Goal: Check status: Check status

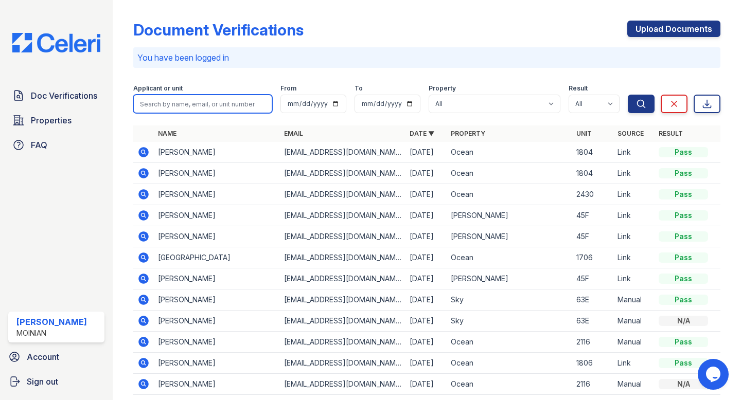
click at [209, 101] on input "search" at bounding box center [202, 104] width 139 height 19
click at [181, 109] on input "Justin" at bounding box center [202, 104] width 139 height 19
type input "Justin wise"
click at [628, 95] on button "Search" at bounding box center [641, 104] width 27 height 19
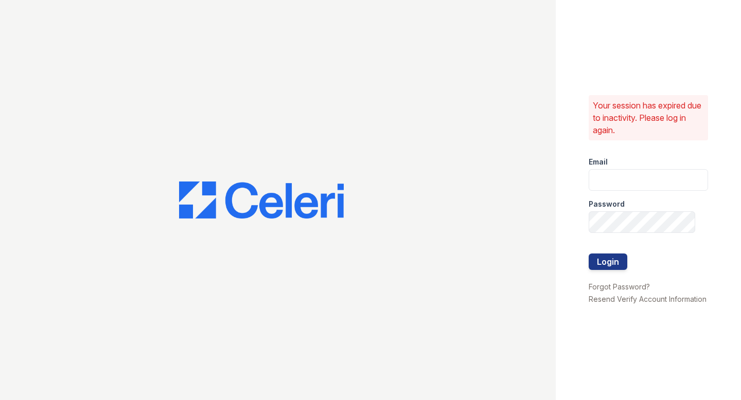
click at [626, 168] on div "Email" at bounding box center [648, 159] width 119 height 21
click at [625, 177] on input "email" at bounding box center [648, 180] width 119 height 22
type input "shiv@auranewyork.com"
click at [589, 254] on button "Login" at bounding box center [608, 262] width 39 height 16
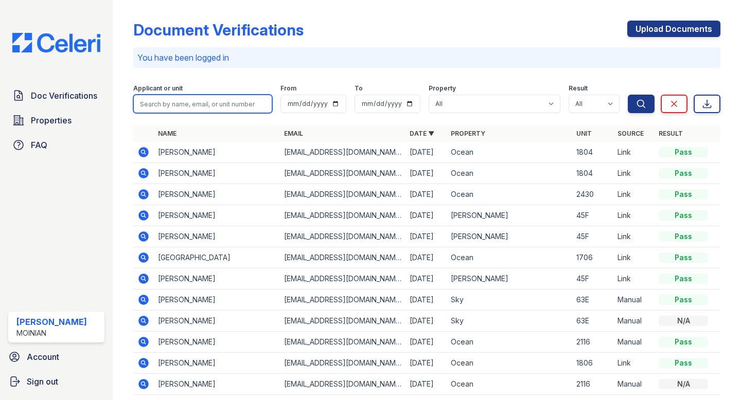
click at [206, 104] on input "search" at bounding box center [202, 104] width 139 height 19
type input "justin wise"
click at [628, 95] on button "Search" at bounding box center [641, 104] width 27 height 19
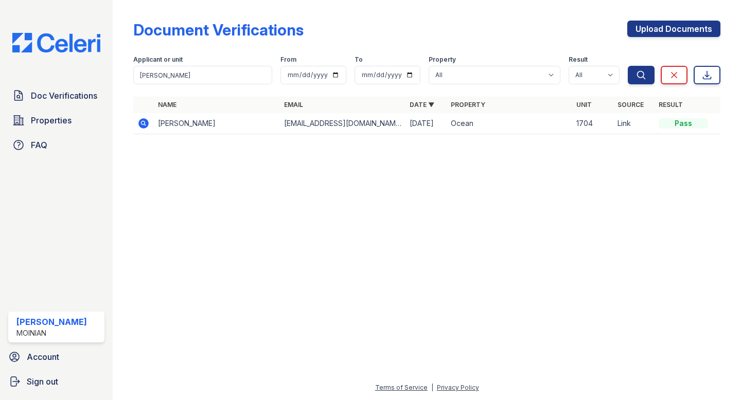
click at [173, 130] on td "Justin Wise" at bounding box center [217, 123] width 126 height 21
click at [147, 121] on icon at bounding box center [144, 123] width 10 height 10
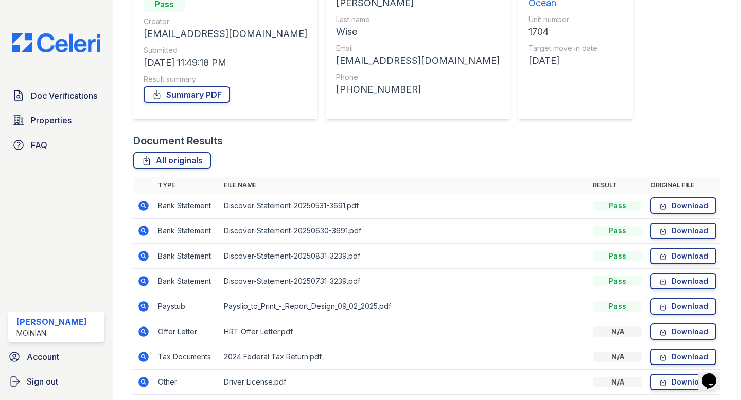
scroll to position [160, 0]
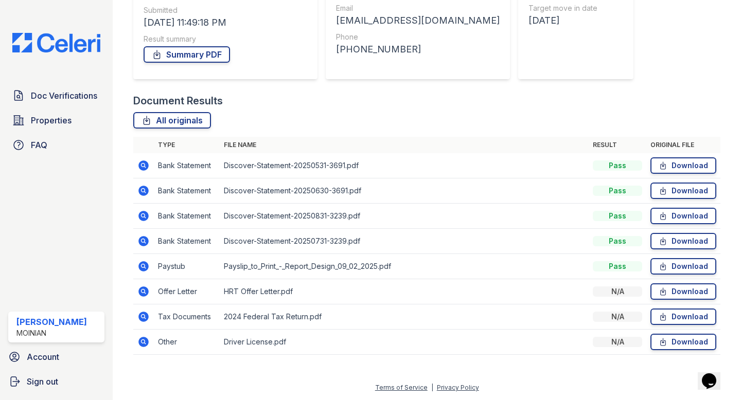
click at [145, 292] on icon at bounding box center [144, 292] width 10 height 10
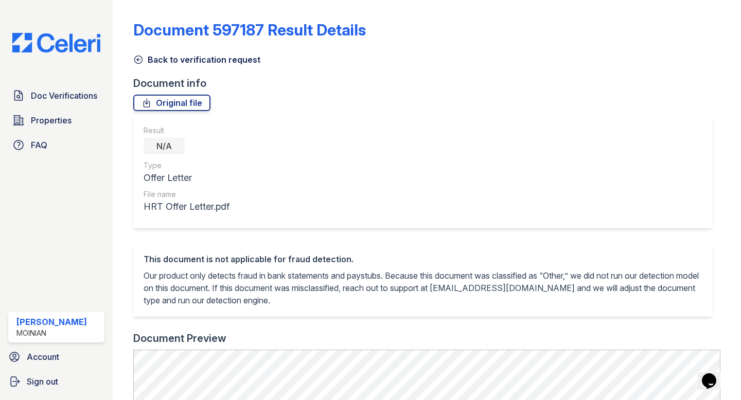
click at [188, 92] on div "Document 597187 Result Details Back to verification request Document info Origi…" at bounding box center [426, 377] width 587 height 746
click at [185, 101] on link "Original file" at bounding box center [171, 103] width 77 height 16
click at [142, 59] on icon at bounding box center [138, 60] width 10 height 10
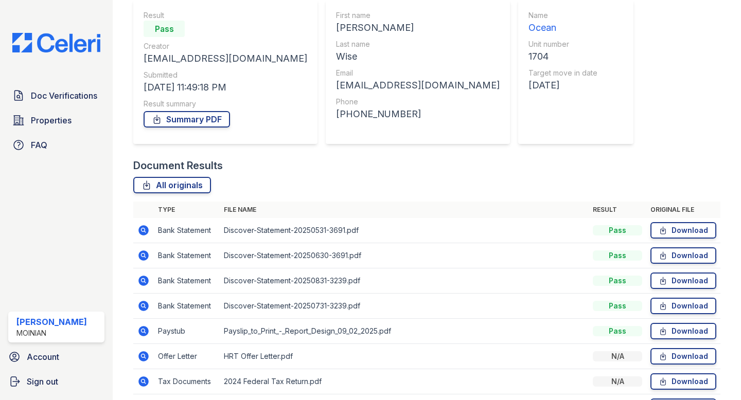
scroll to position [95, 0]
click at [146, 279] on icon at bounding box center [144, 280] width 10 height 10
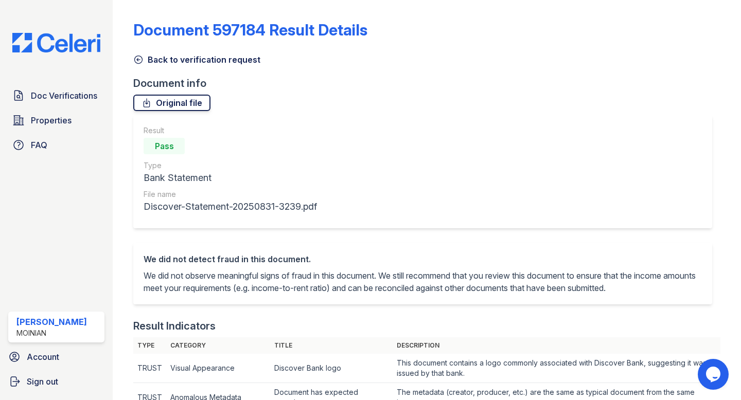
click at [196, 101] on link "Original file" at bounding box center [171, 103] width 77 height 16
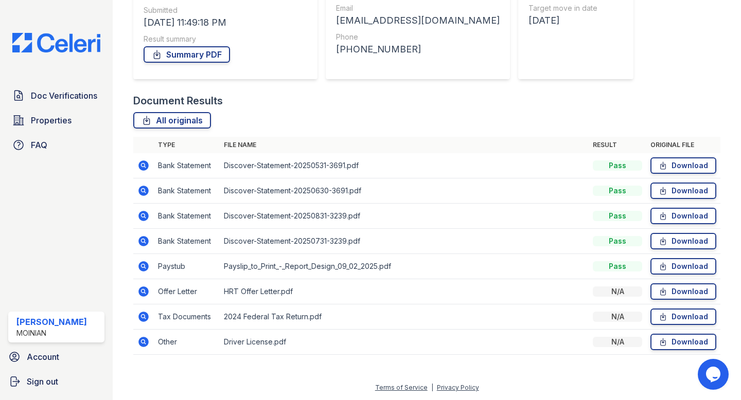
scroll to position [159, 0]
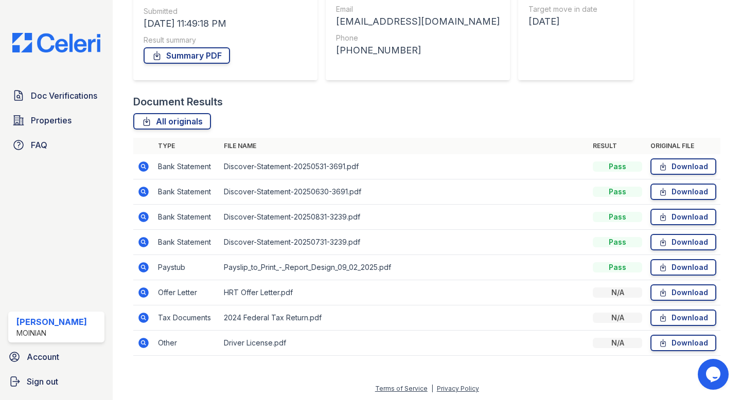
click at [140, 339] on icon at bounding box center [143, 343] width 12 height 12
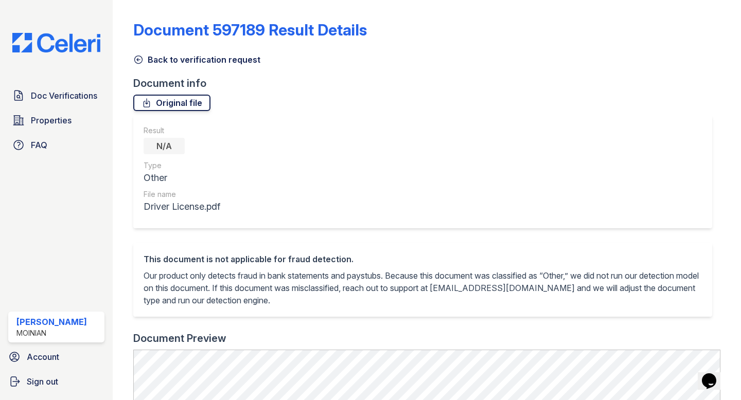
click at [188, 107] on link "Original file" at bounding box center [171, 103] width 77 height 16
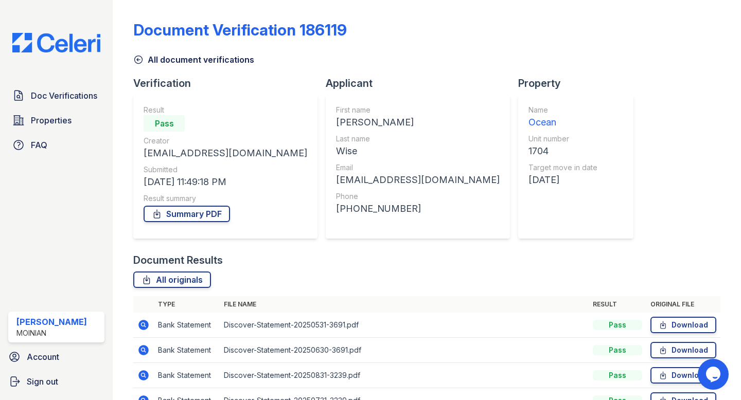
scroll to position [160, 0]
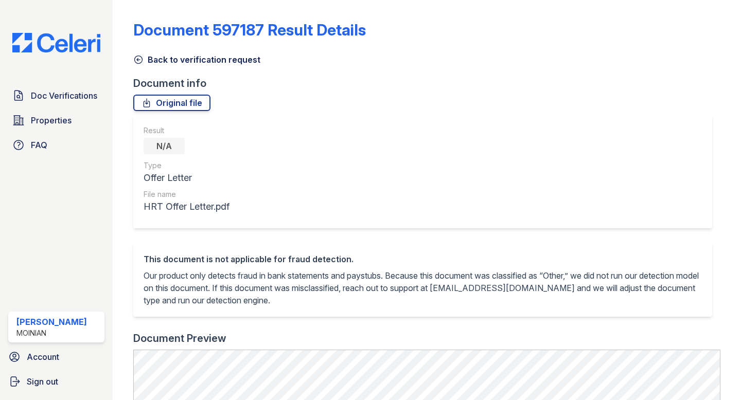
click at [133, 55] on icon at bounding box center [138, 60] width 10 height 10
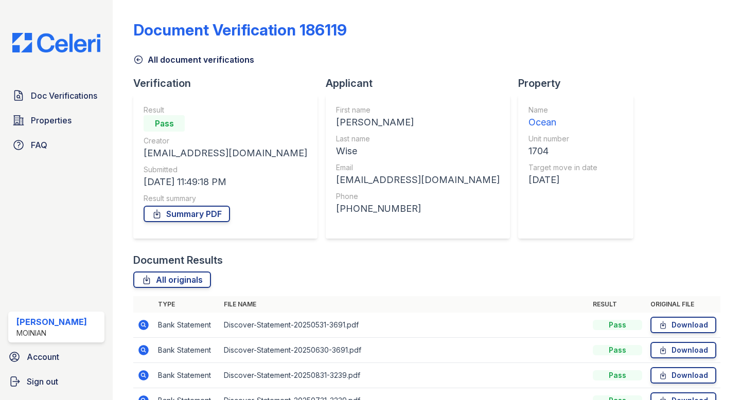
click at [133, 55] on icon at bounding box center [138, 60] width 10 height 10
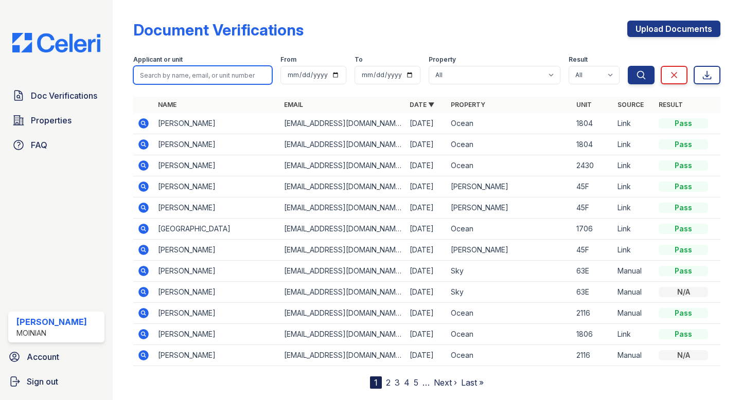
click at [227, 70] on input "search" at bounding box center [202, 75] width 139 height 19
click at [189, 74] on input "pr" at bounding box center [202, 75] width 139 height 19
paste input "Priyanka Kuma"
type input "Priyanka Kumar"
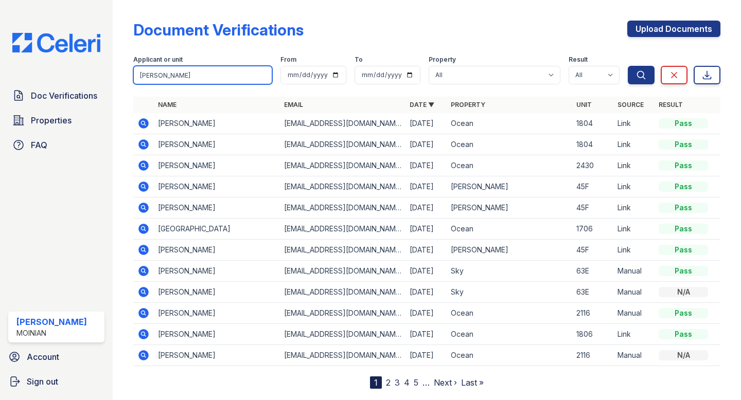
click at [628, 66] on button "Search" at bounding box center [641, 75] width 27 height 19
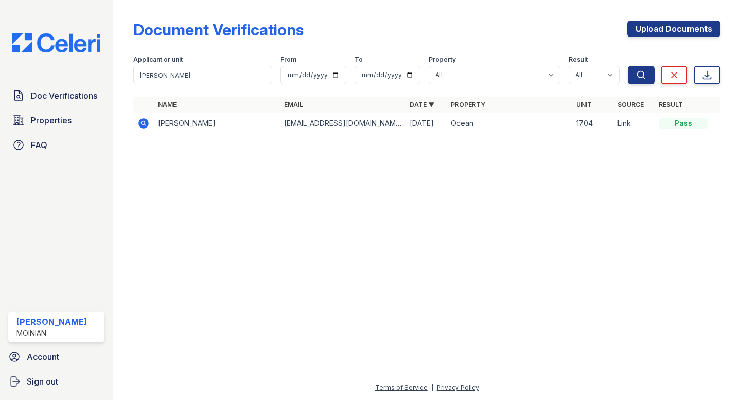
click at [142, 124] on icon at bounding box center [143, 122] width 3 height 3
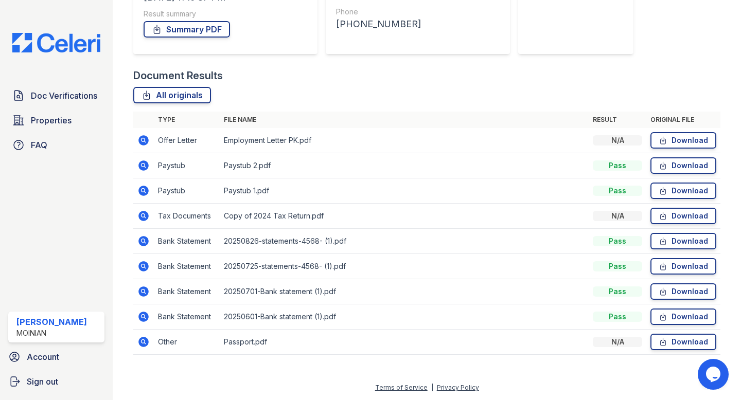
click at [143, 339] on icon at bounding box center [144, 342] width 10 height 10
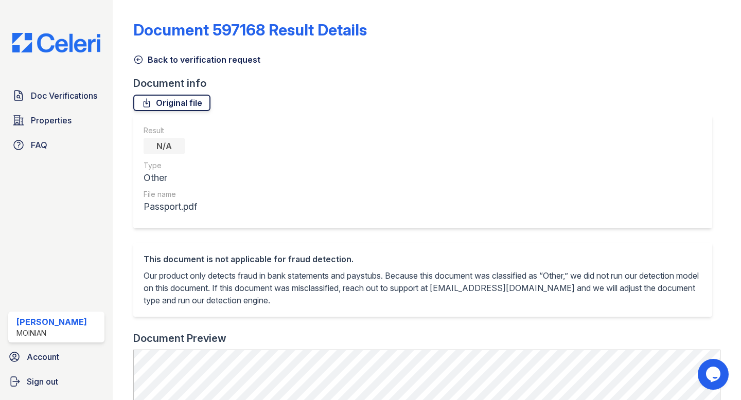
click at [146, 103] on icon at bounding box center [147, 103] width 6 height 8
click at [185, 64] on link "Back to verification request" at bounding box center [196, 60] width 127 height 12
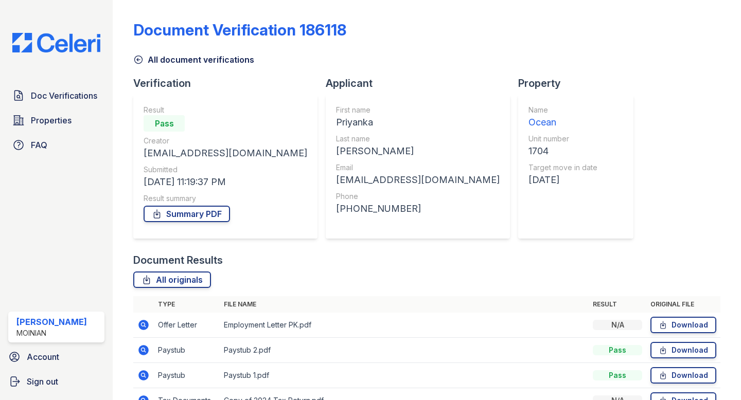
click at [174, 61] on link "All document verifications" at bounding box center [193, 60] width 121 height 12
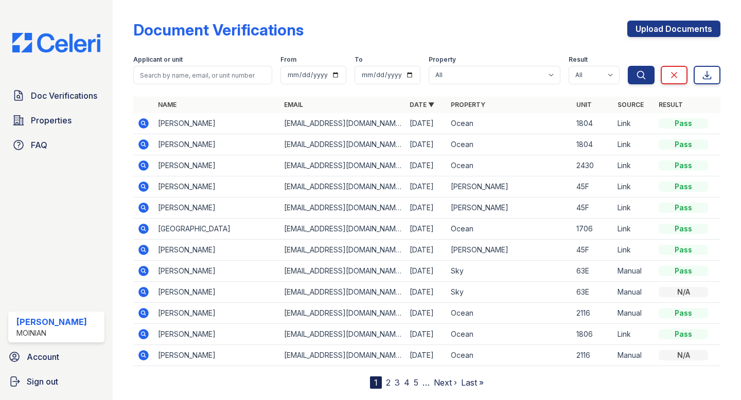
click at [145, 124] on icon at bounding box center [143, 123] width 12 height 12
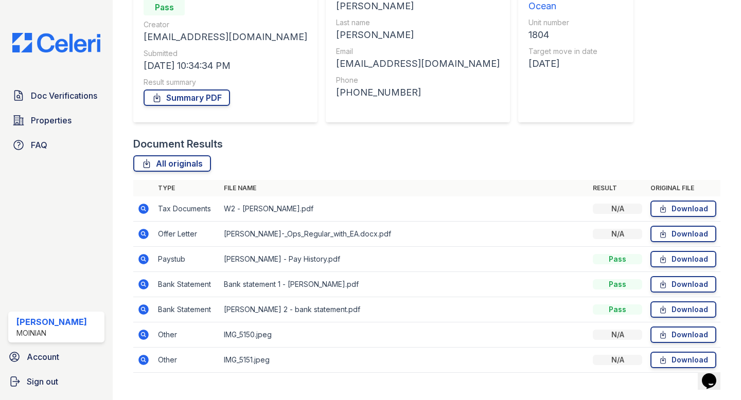
scroll to position [117, 0]
click at [146, 335] on icon at bounding box center [144, 334] width 10 height 10
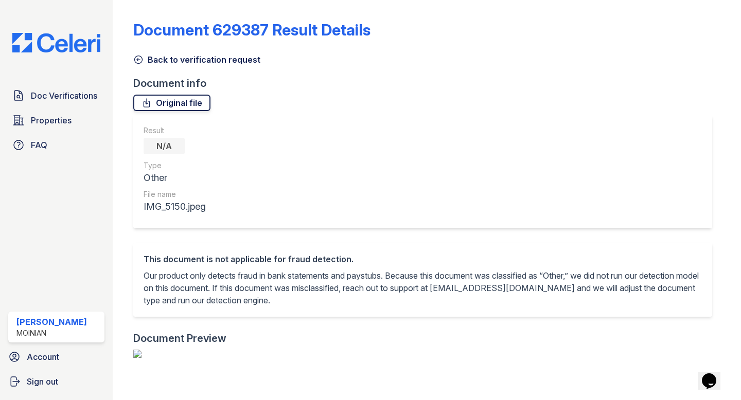
click at [171, 110] on link "Original file" at bounding box center [171, 103] width 77 height 16
click at [497, 3] on div "Document 629387 Result Details Back to verification request Document info Origi…" at bounding box center [426, 383] width 595 height 767
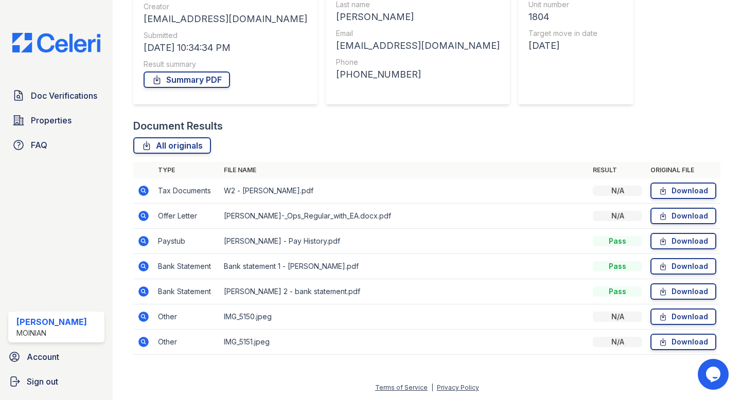
scroll to position [134, 0]
click at [147, 217] on icon at bounding box center [144, 217] width 10 height 10
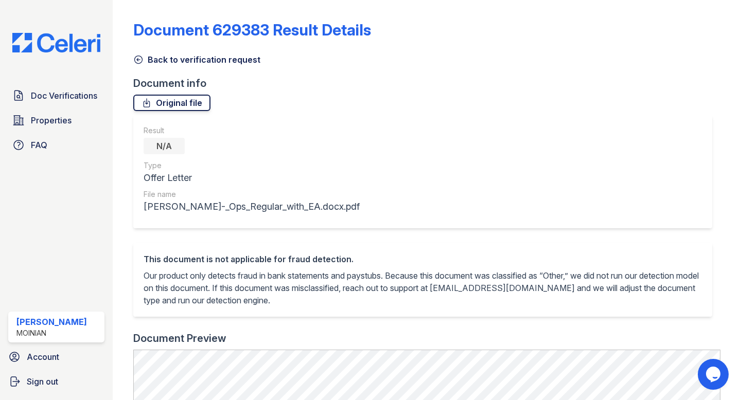
click at [178, 100] on link "Original file" at bounding box center [171, 103] width 77 height 16
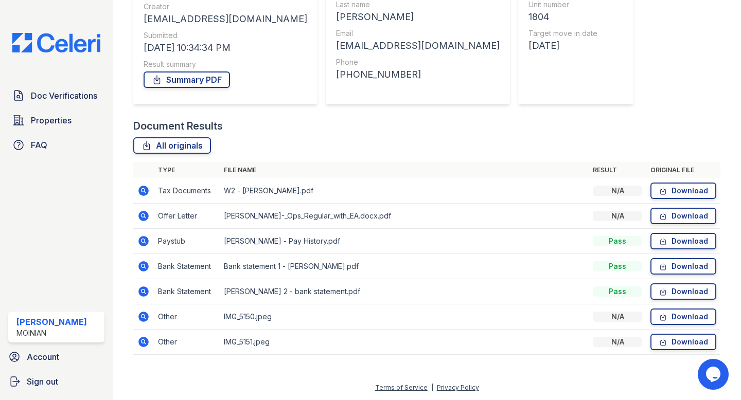
scroll to position [134, 0]
click at [148, 267] on icon at bounding box center [144, 267] width 10 height 10
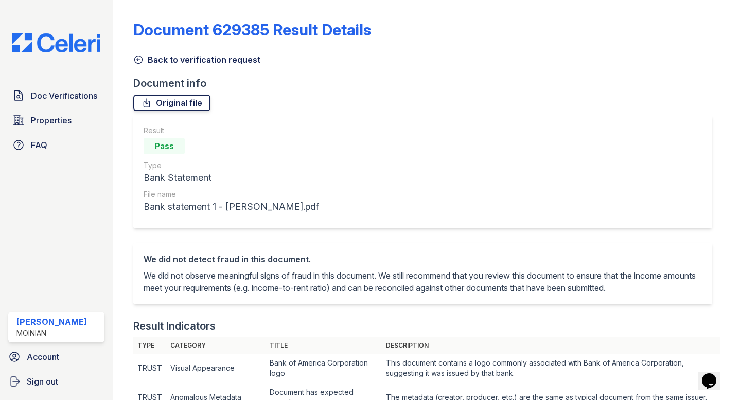
click at [149, 100] on icon at bounding box center [147, 103] width 10 height 10
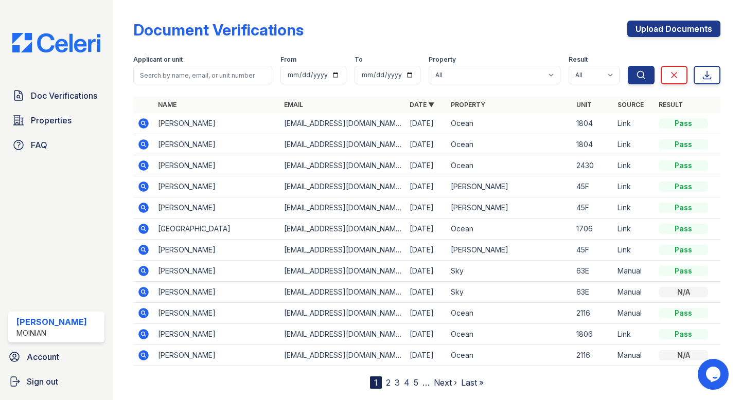
click at [146, 145] on icon at bounding box center [144, 144] width 10 height 10
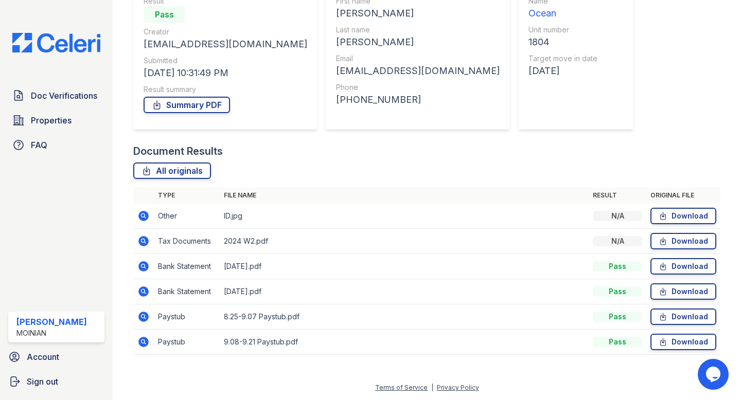
scroll to position [109, 0]
click at [143, 213] on icon at bounding box center [144, 217] width 10 height 10
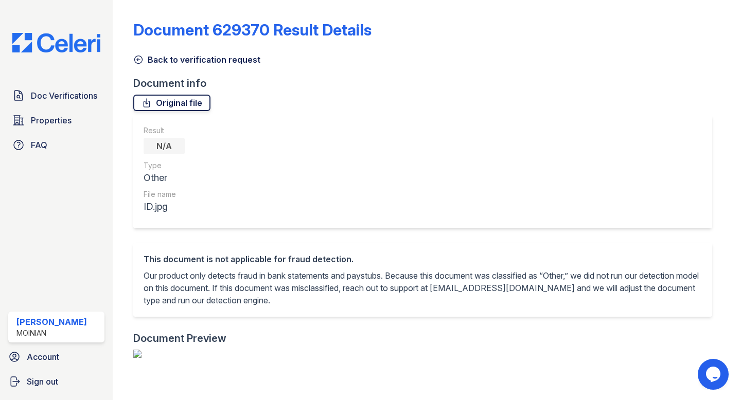
click at [181, 96] on link "Original file" at bounding box center [171, 103] width 77 height 16
click at [536, 4] on div "Document 629370 Result Details Back to verification request Document info Origi…" at bounding box center [426, 377] width 587 height 746
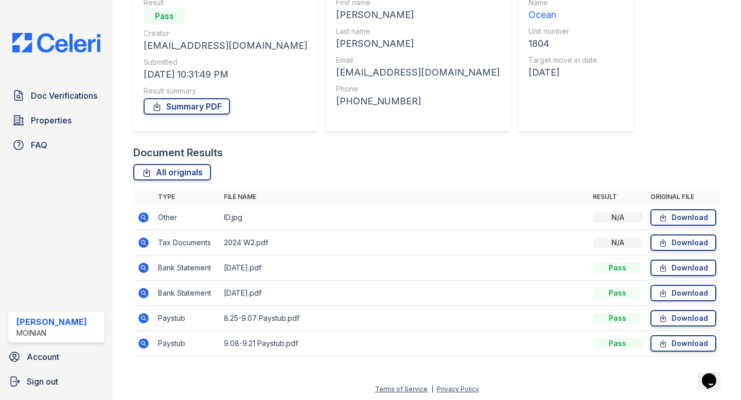
scroll to position [109, 0]
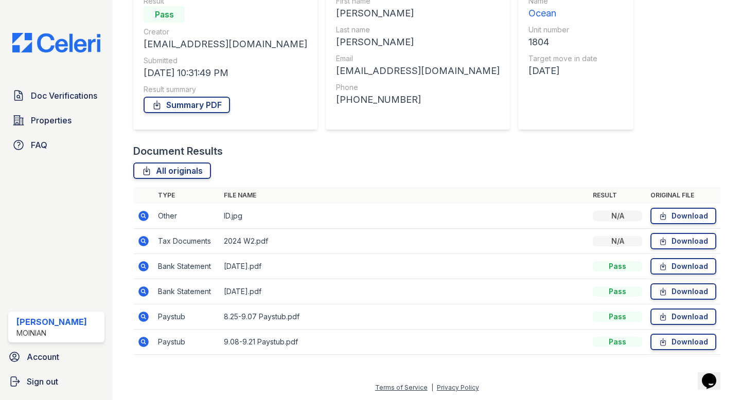
click at [144, 316] on icon at bounding box center [143, 317] width 12 height 12
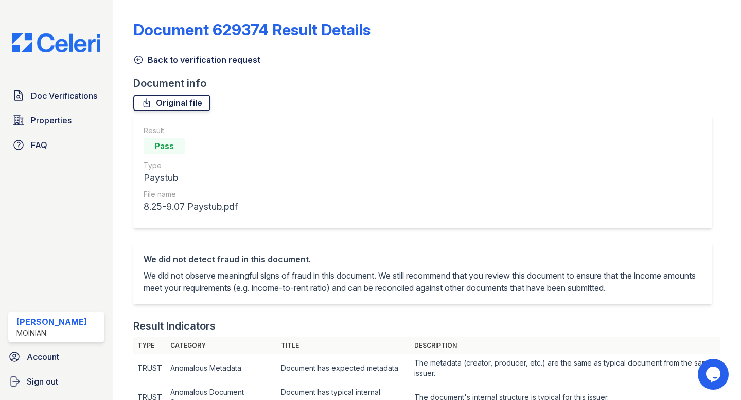
click at [160, 100] on link "Original file" at bounding box center [171, 103] width 77 height 16
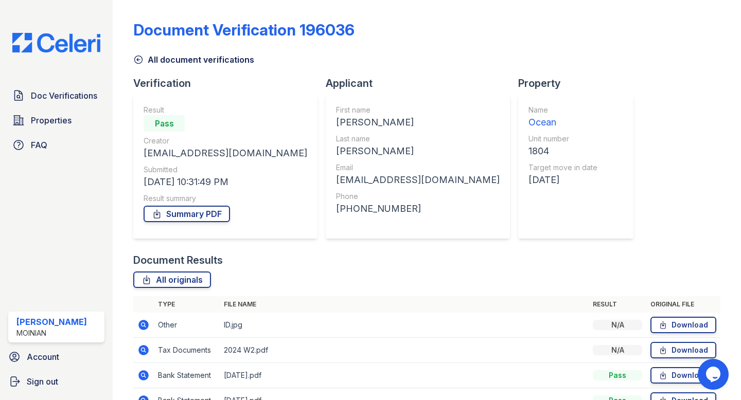
scroll to position [109, 0]
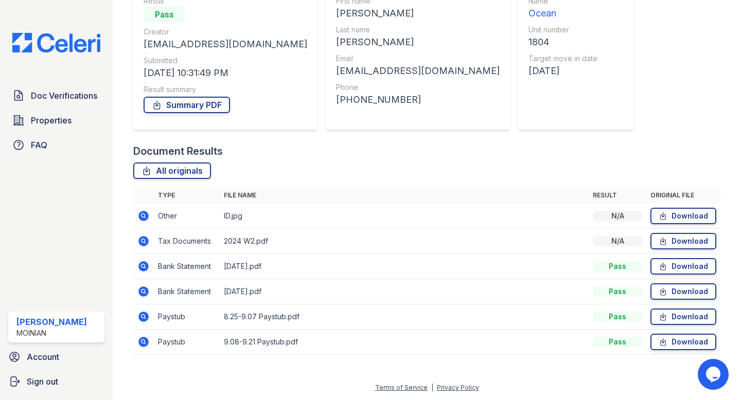
click at [143, 263] on icon at bounding box center [144, 266] width 10 height 10
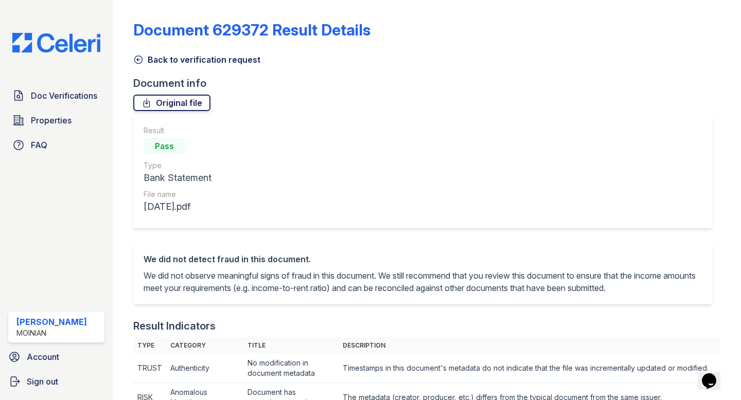
click at [174, 107] on link "Original file" at bounding box center [171, 103] width 77 height 16
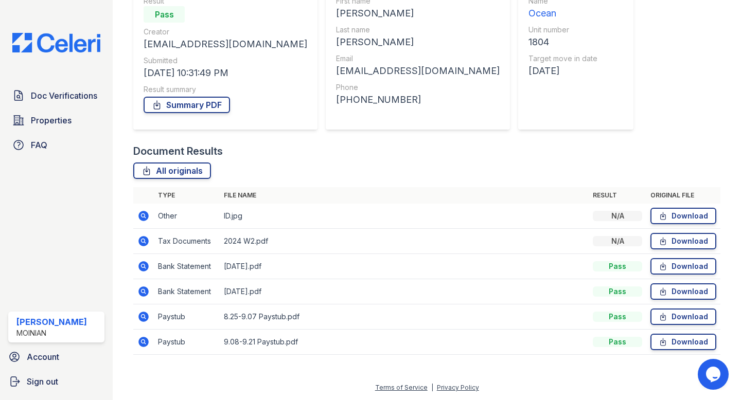
scroll to position [109, 0]
click at [142, 239] on icon at bounding box center [144, 242] width 10 height 10
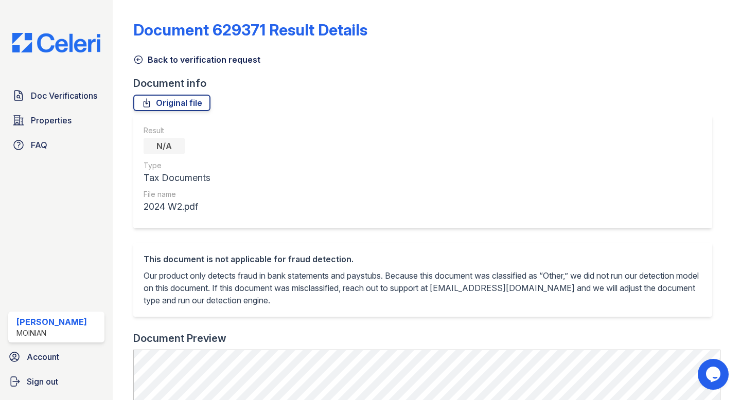
click at [137, 61] on icon at bounding box center [138, 60] width 10 height 10
